Goal: Transaction & Acquisition: Obtain resource

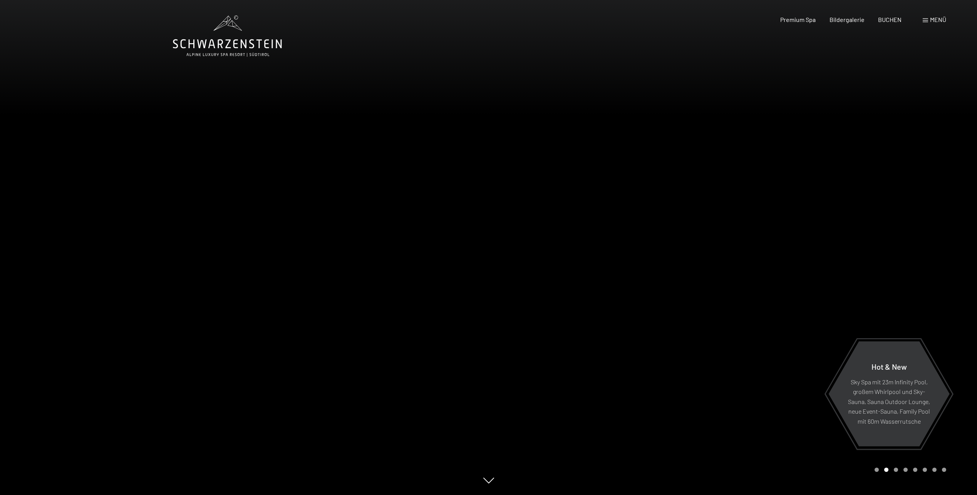
click at [939, 20] on span "Menü" at bounding box center [938, 19] width 16 height 7
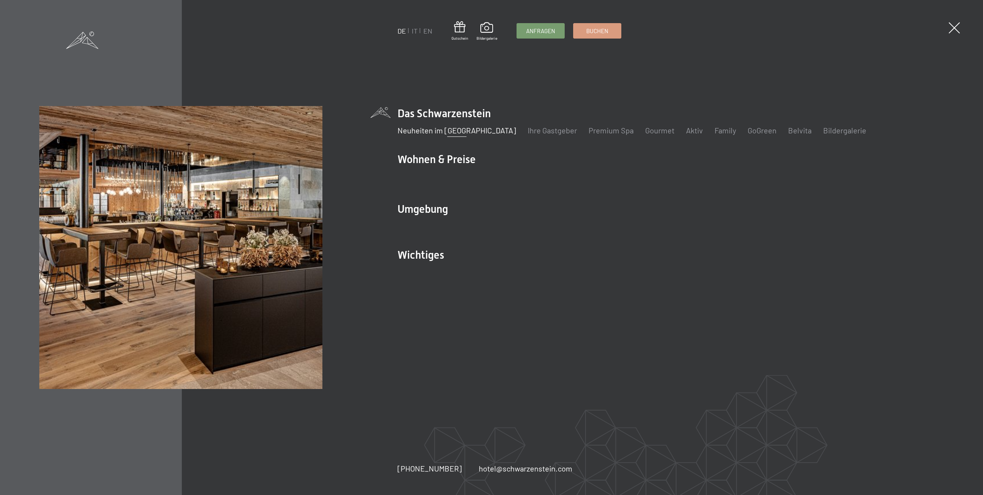
click at [478, 129] on link "Neuheiten im [GEOGRAPHIC_DATA]" at bounding box center [457, 130] width 119 height 9
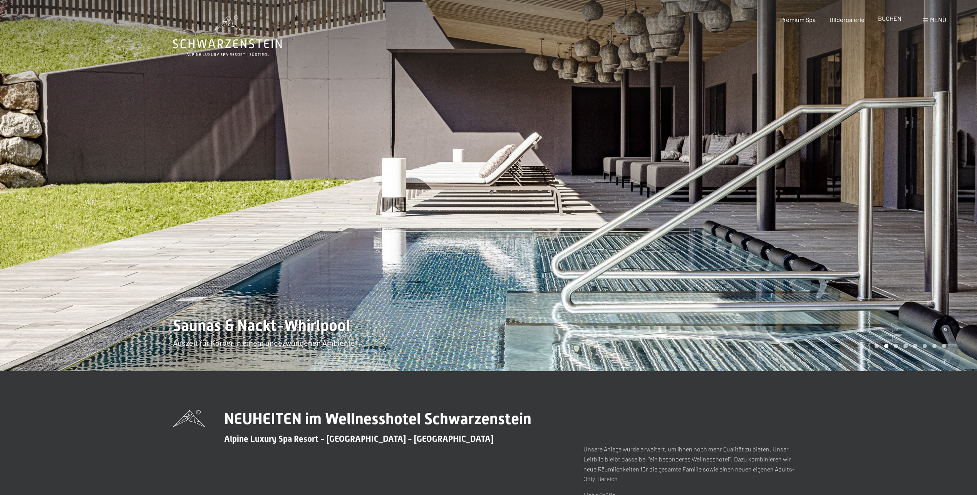
click at [889, 18] on span "BUCHEN" at bounding box center [889, 18] width 23 height 7
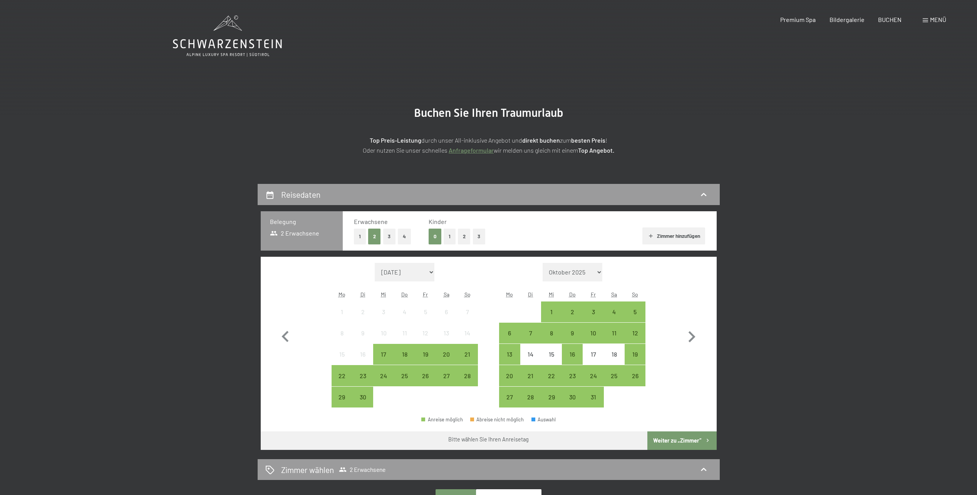
click at [937, 17] on span "Menü" at bounding box center [938, 19] width 16 height 7
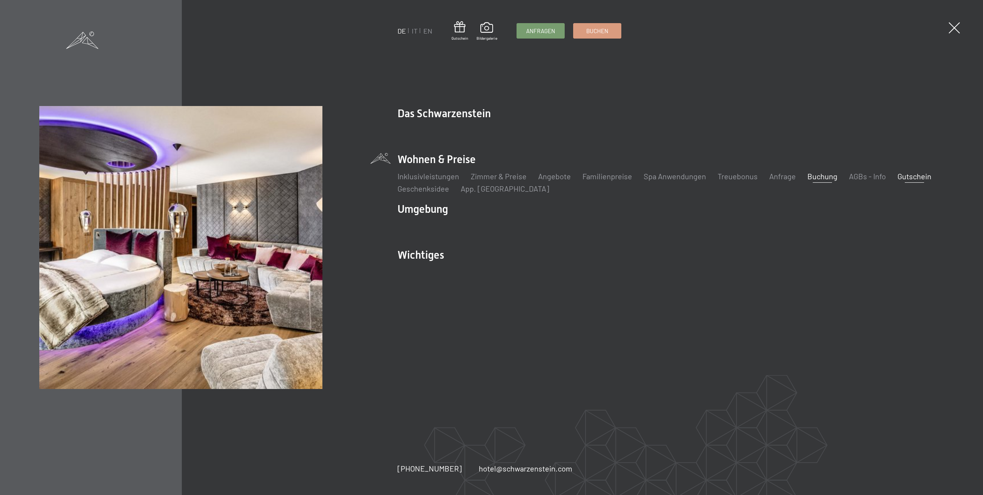
click at [914, 175] on link "Gutschein" at bounding box center [914, 175] width 34 height 9
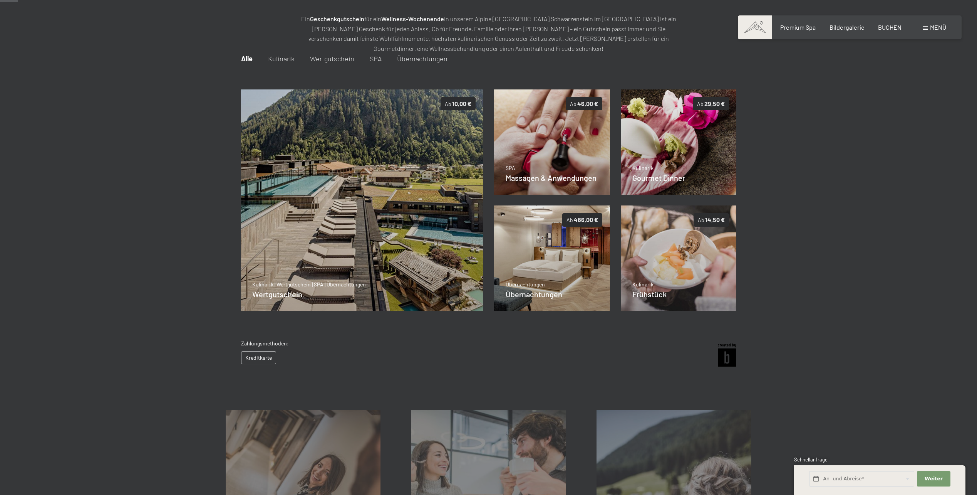
scroll to position [112, 0]
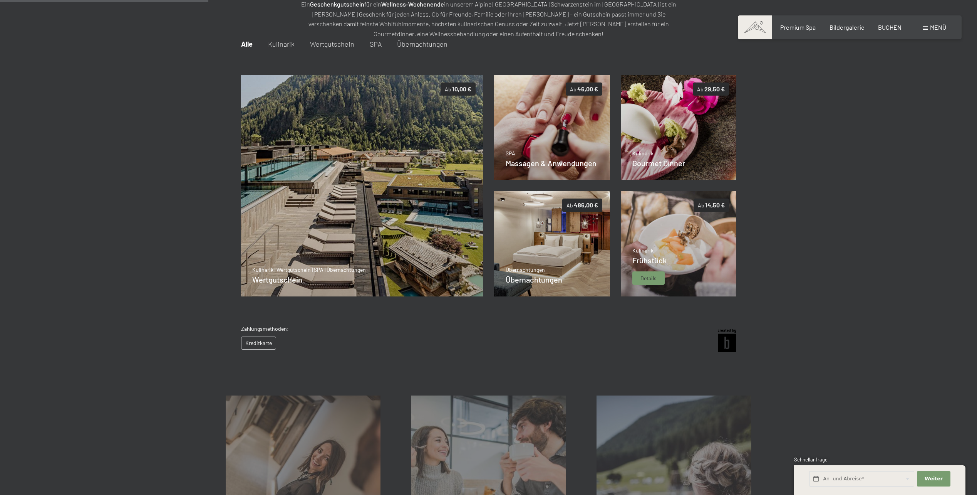
click at [678, 251] on img at bounding box center [679, 244] width 116 height 106
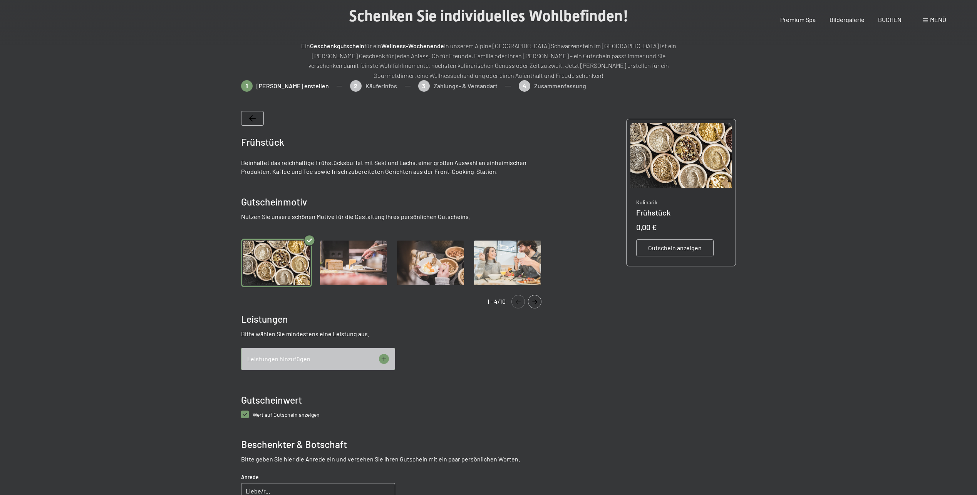
scroll to position [0, 0]
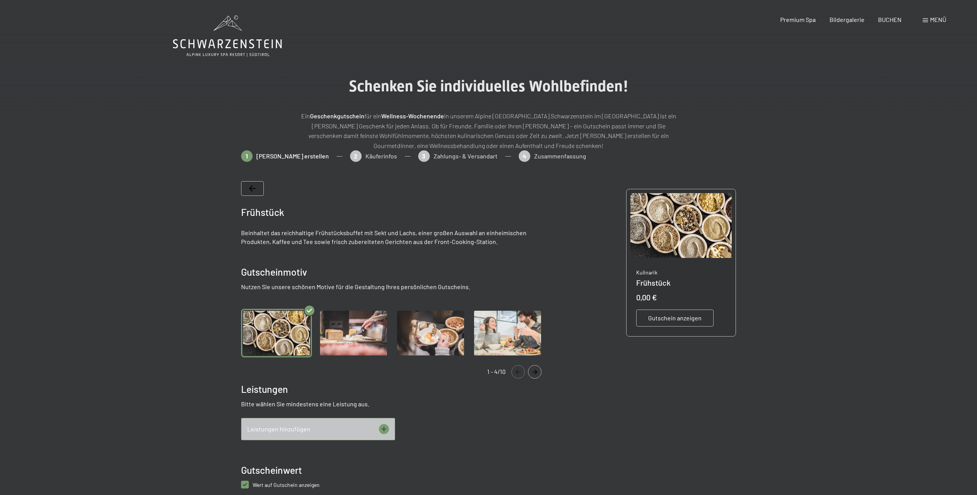
click at [681, 317] on span "Gutschein anzeigen" at bounding box center [675, 318] width 54 height 8
click at [365, 331] on img "Gallery" at bounding box center [353, 333] width 71 height 49
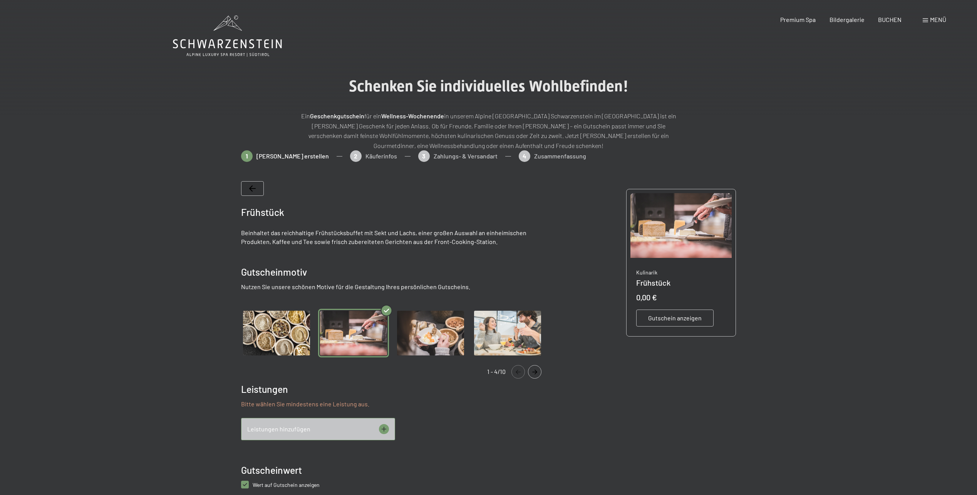
click at [534, 372] on icon "Navigate to next slide" at bounding box center [534, 371] width 13 height 5
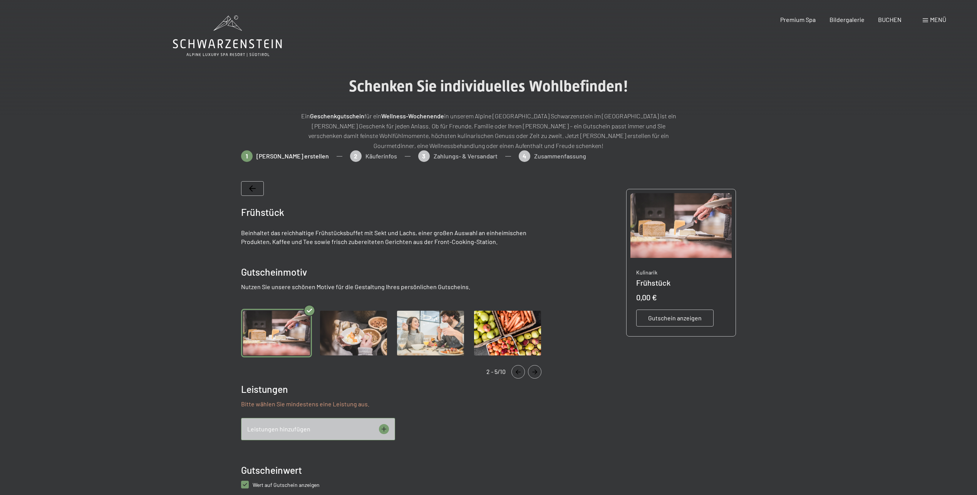
click at [534, 372] on icon "Navigate to next slide" at bounding box center [534, 371] width 13 height 5
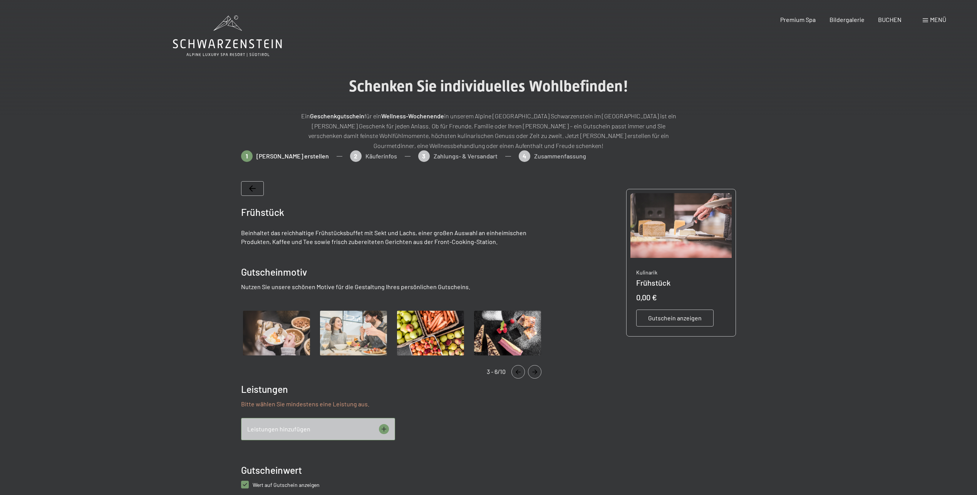
click at [534, 372] on icon "Navigate to next slide" at bounding box center [534, 371] width 13 height 5
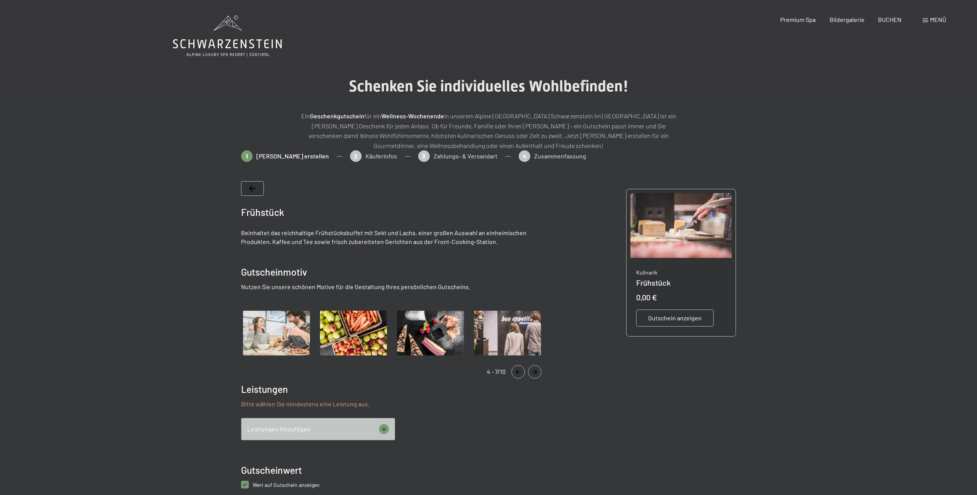
click at [534, 372] on icon "Navigate to next slide" at bounding box center [534, 371] width 13 height 5
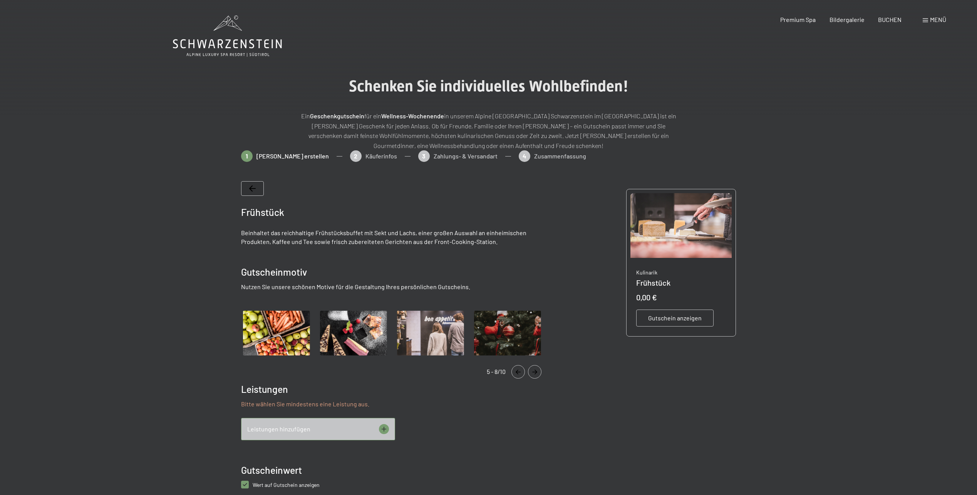
click at [534, 372] on icon "Navigate to next slide" at bounding box center [534, 371] width 13 height 5
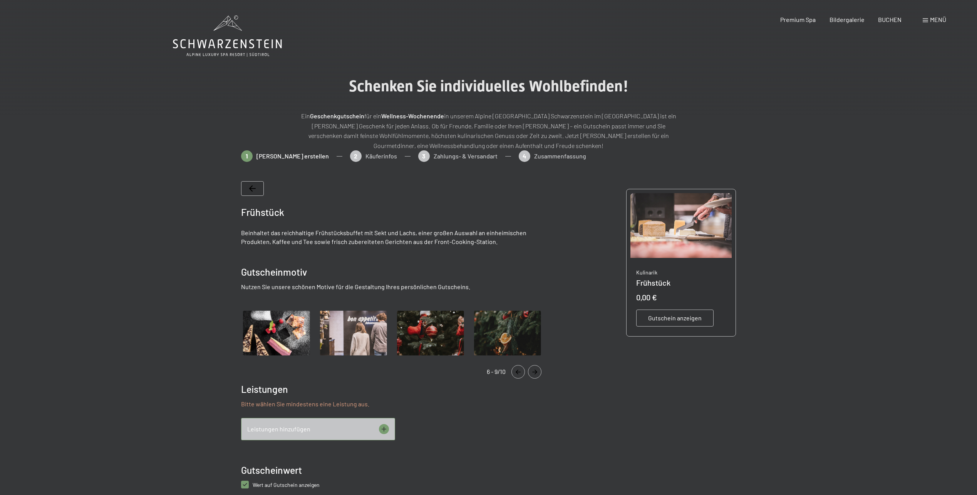
click at [534, 372] on icon "Navigate to next slide" at bounding box center [534, 371] width 13 height 5
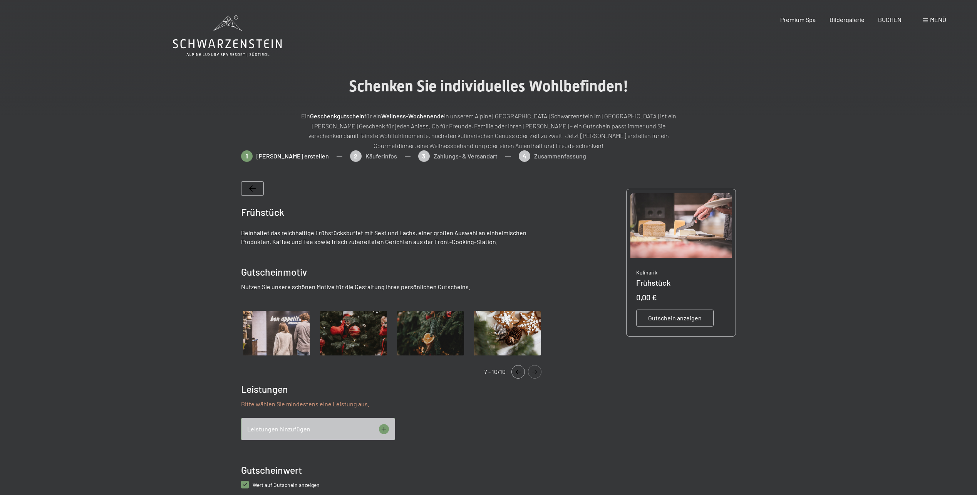
click at [534, 372] on icon "Navigate to next slide" at bounding box center [534, 371] width 13 height 5
click at [382, 427] on icon at bounding box center [384, 429] width 10 height 10
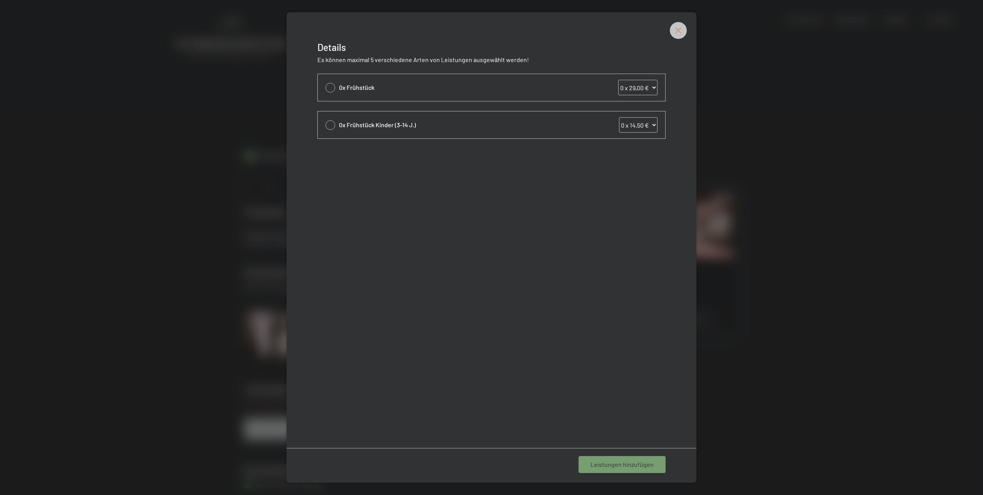
click at [679, 34] on icon at bounding box center [678, 30] width 17 height 17
